Goal: Subscribe to service/newsletter

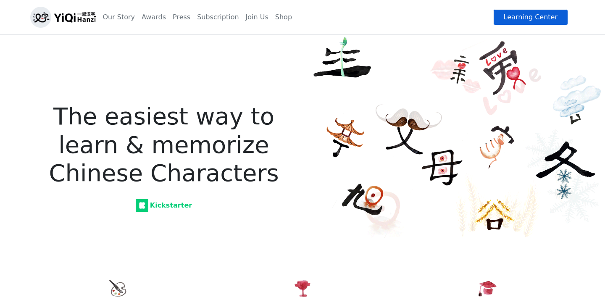
click at [508, 17] on link "Learning Center" at bounding box center [530, 17] width 75 height 16
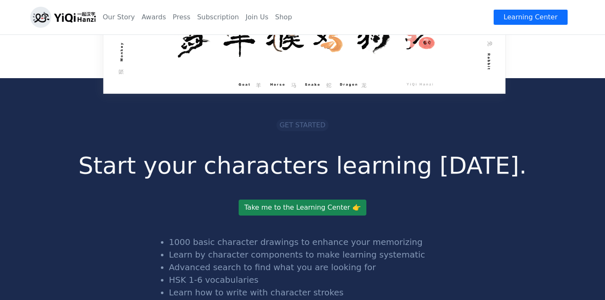
scroll to position [1733, 0]
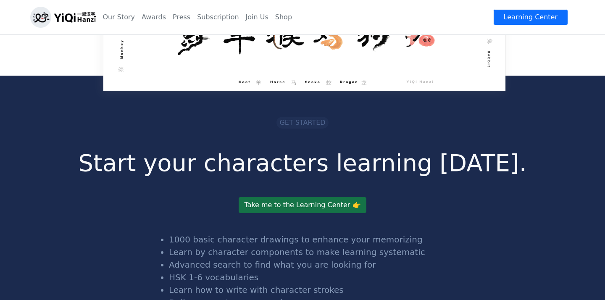
click at [297, 197] on link "Take me to the Learning Center 👉" at bounding box center [301, 205] width 127 height 16
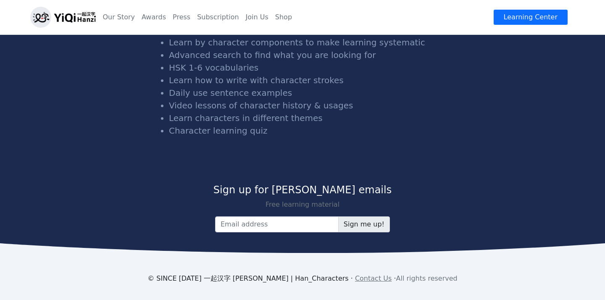
scroll to position [1942, 0]
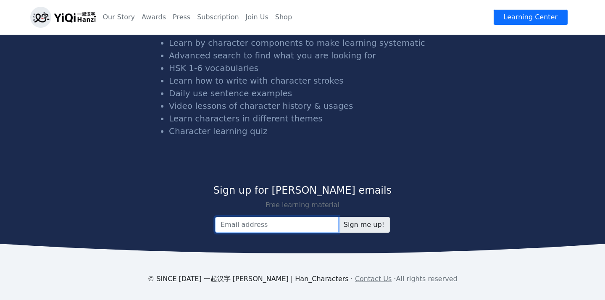
click at [287, 217] on input "email" at bounding box center [276, 225] width 123 height 16
type input "[EMAIL_ADDRESS][DOMAIN_NAME]"
click at [366, 217] on input "Sign me up!" at bounding box center [364, 225] width 52 height 16
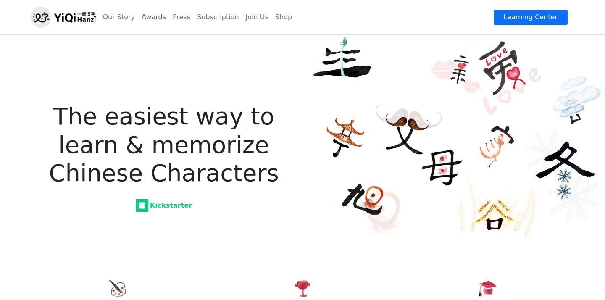
scroll to position [0, 1]
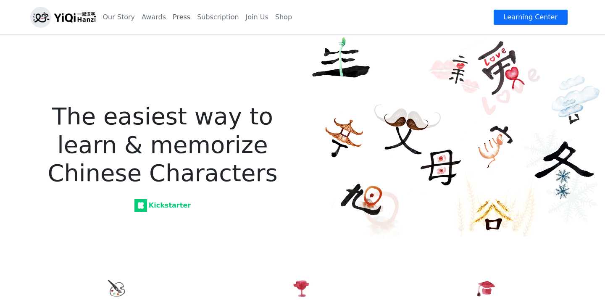
click at [178, 16] on link "Press" at bounding box center [181, 17] width 24 height 17
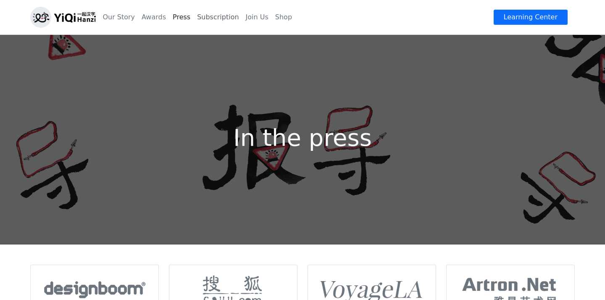
click at [203, 18] on link "Subscription" at bounding box center [218, 17] width 48 height 17
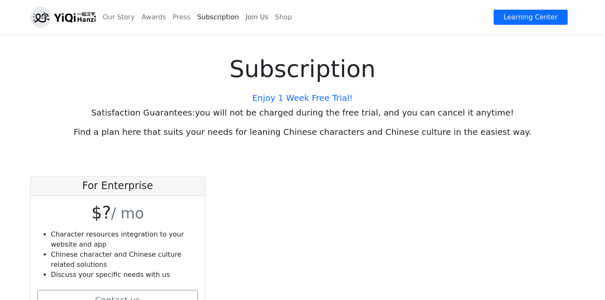
click at [248, 18] on link "Join Us" at bounding box center [256, 17] width 29 height 17
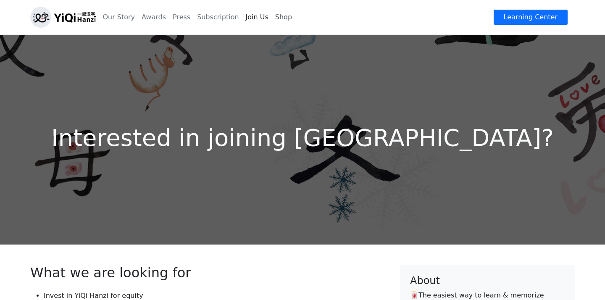
click at [277, 19] on link "Shop" at bounding box center [284, 17] width 24 height 17
